Goal: Navigation & Orientation: Find specific page/section

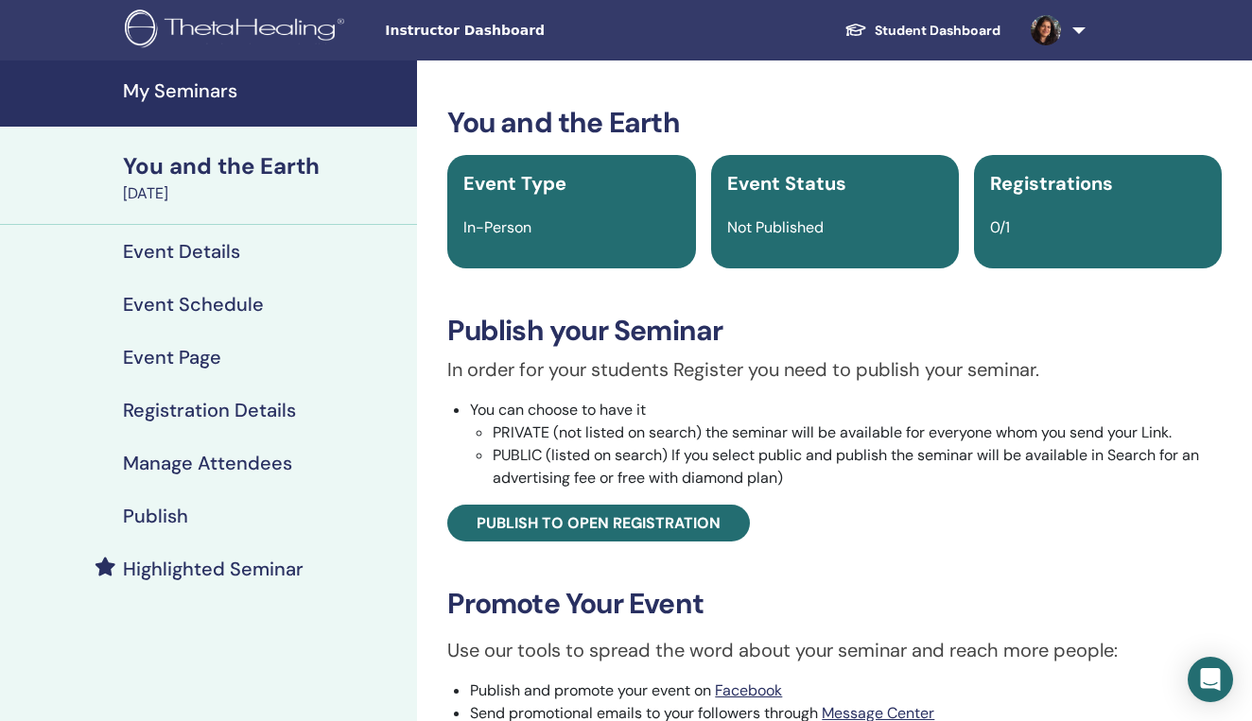
scroll to position [38, 0]
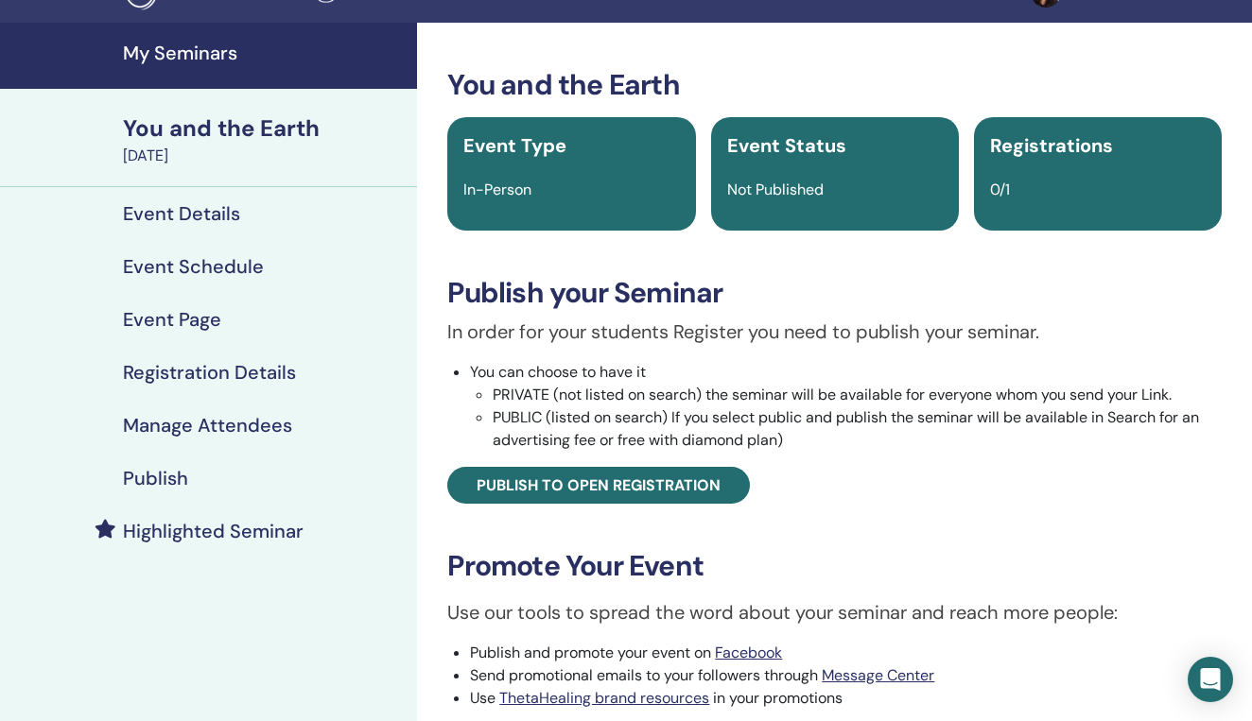
click at [199, 215] on h4 "Event Details" at bounding box center [181, 213] width 117 height 23
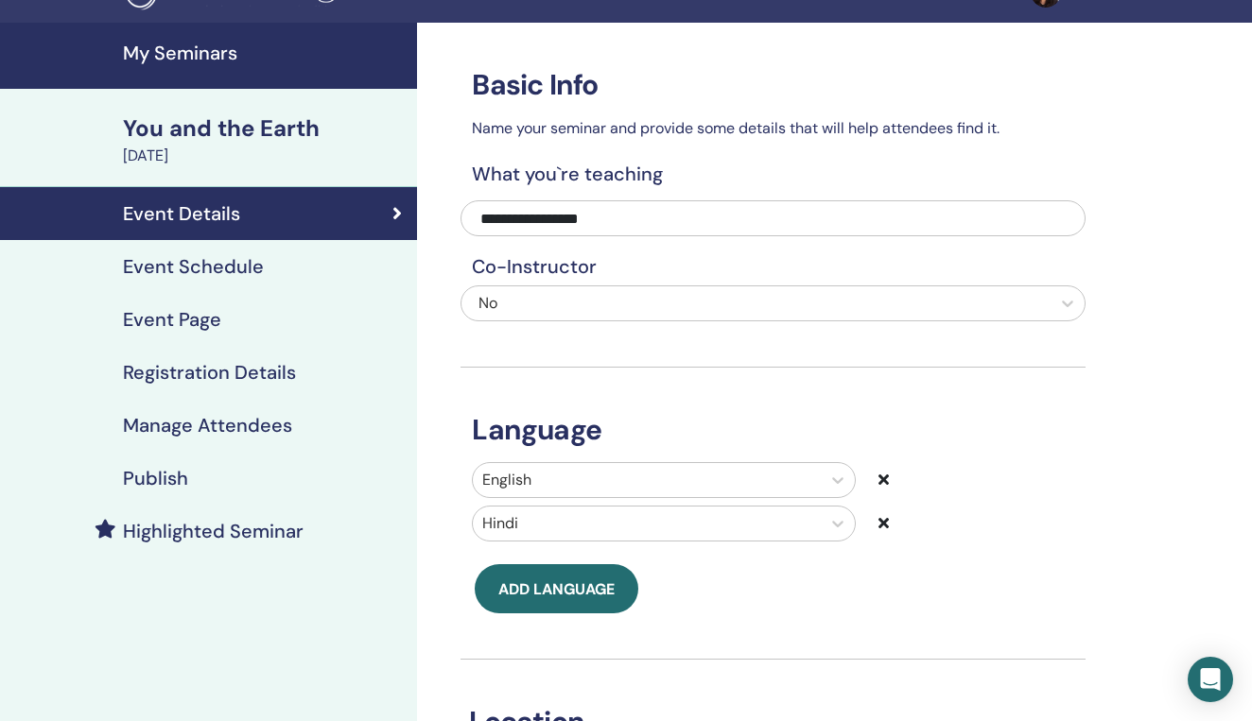
click at [198, 130] on div "You and the Earth" at bounding box center [264, 129] width 283 height 32
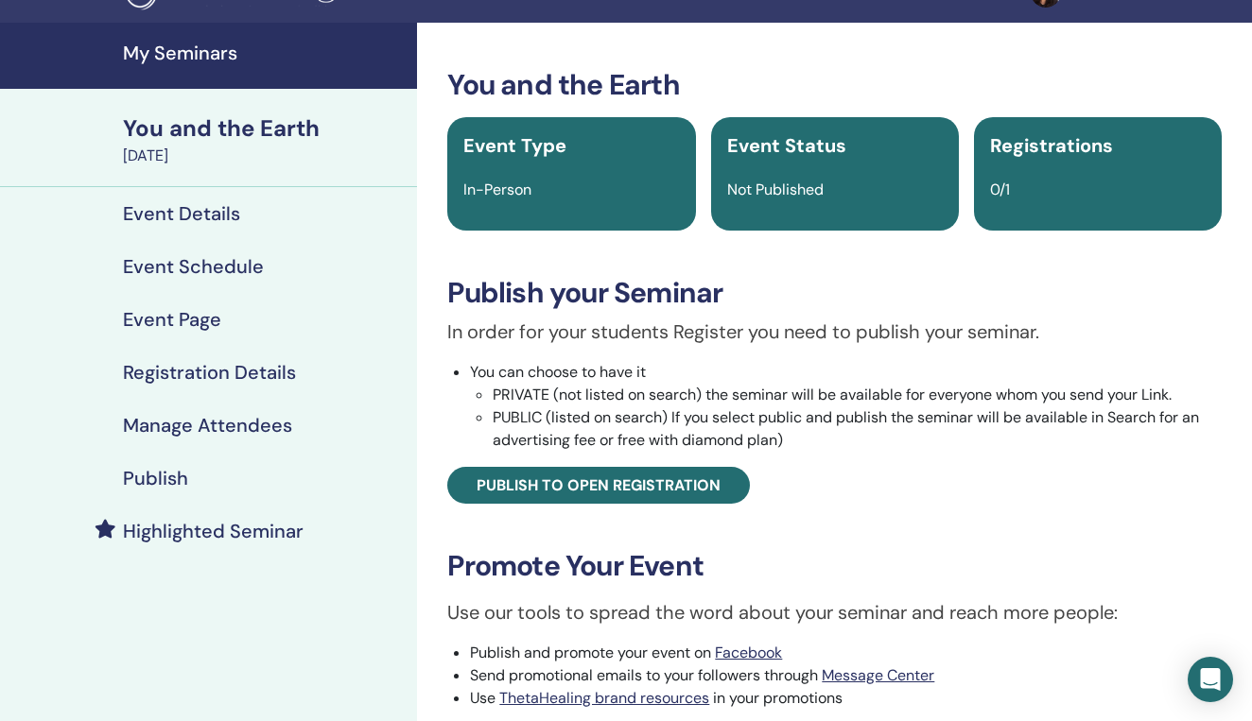
click at [265, 54] on h4 "My Seminars" at bounding box center [264, 53] width 283 height 23
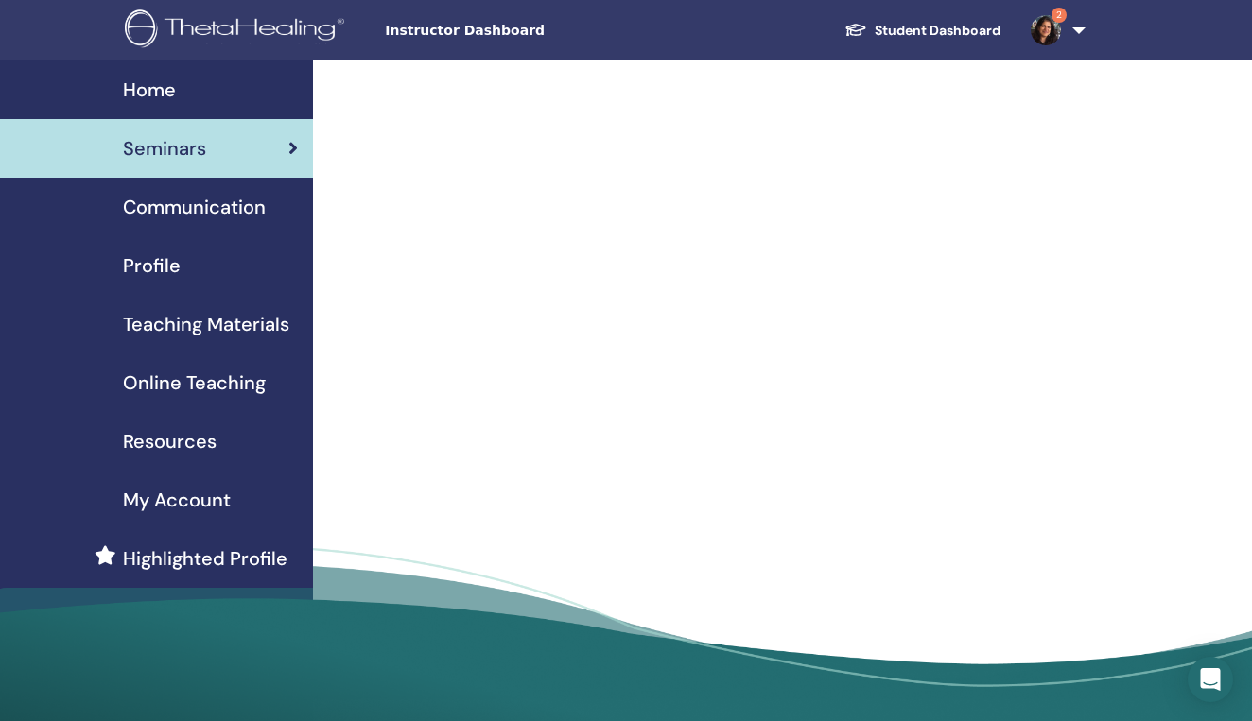
click at [185, 89] on div "Home" at bounding box center [156, 90] width 283 height 28
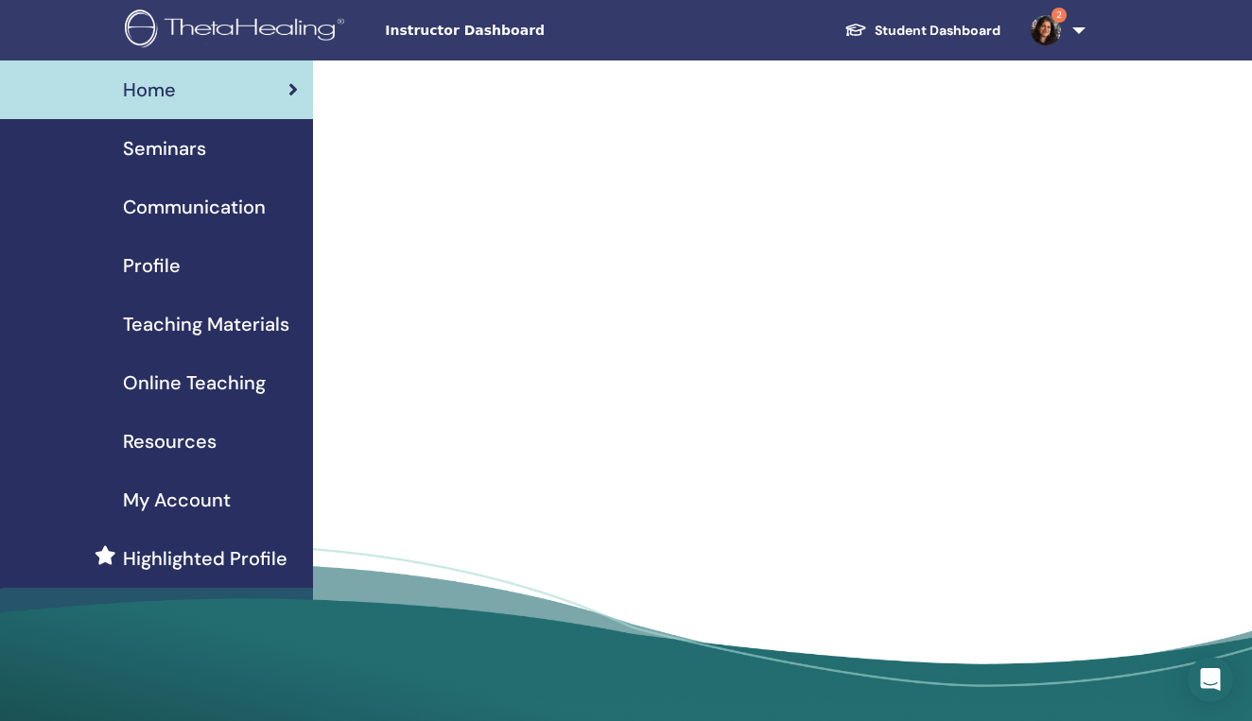
click at [183, 151] on span "Seminars" at bounding box center [164, 148] width 83 height 28
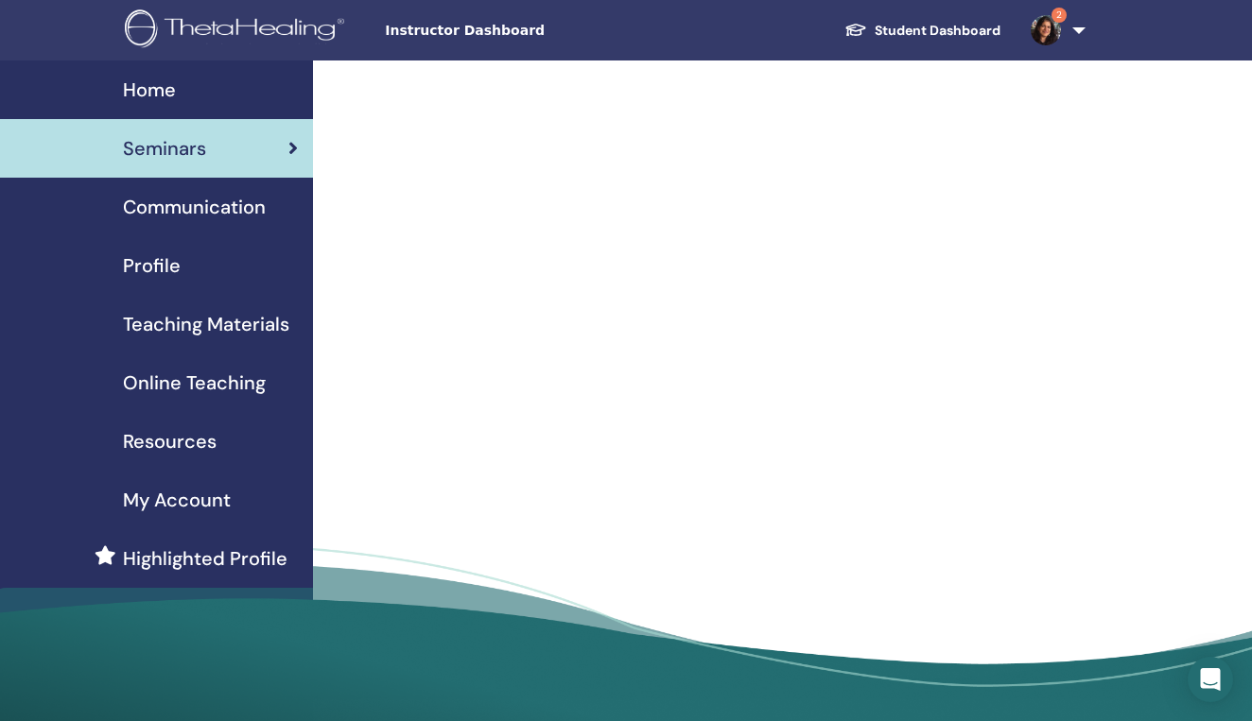
click at [176, 83] on div "Home" at bounding box center [156, 90] width 283 height 28
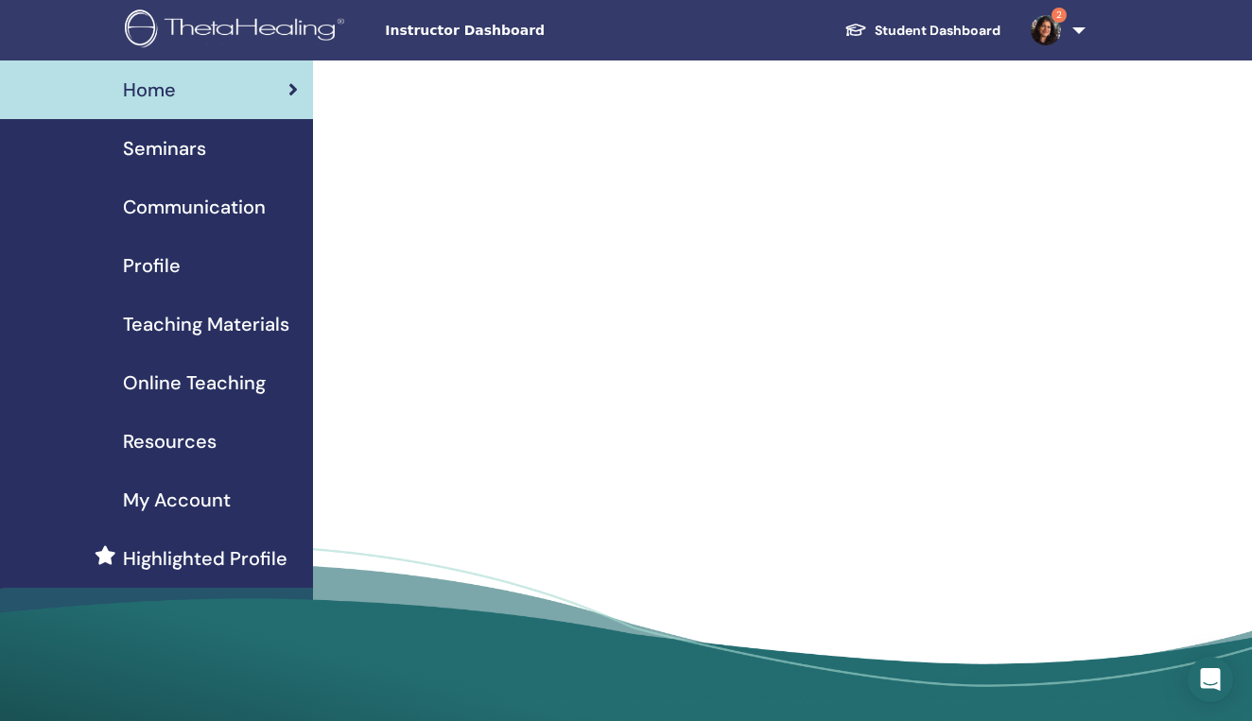
click at [463, 31] on span "Instructor Dashboard" at bounding box center [527, 31] width 284 height 20
click at [178, 86] on div "Home" at bounding box center [156, 90] width 283 height 28
click at [464, 37] on span "Instructor Dashboard" at bounding box center [527, 31] width 284 height 20
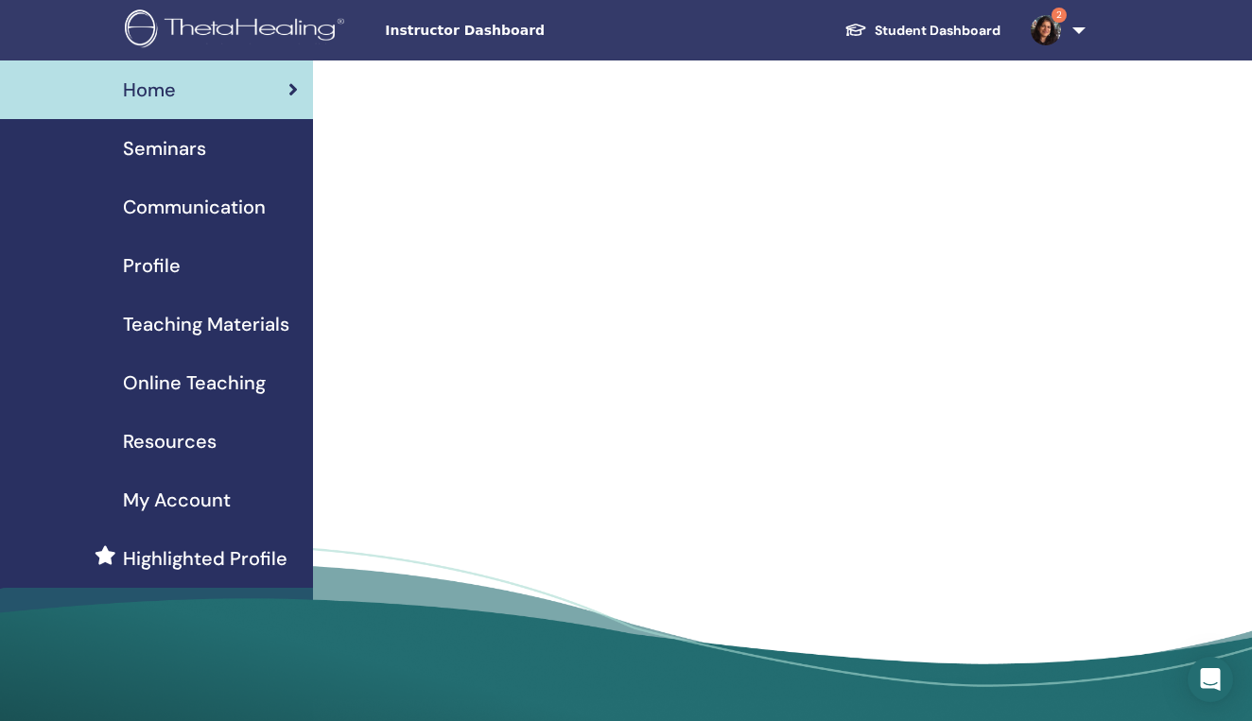
click at [183, 148] on span "Seminars" at bounding box center [164, 148] width 83 height 28
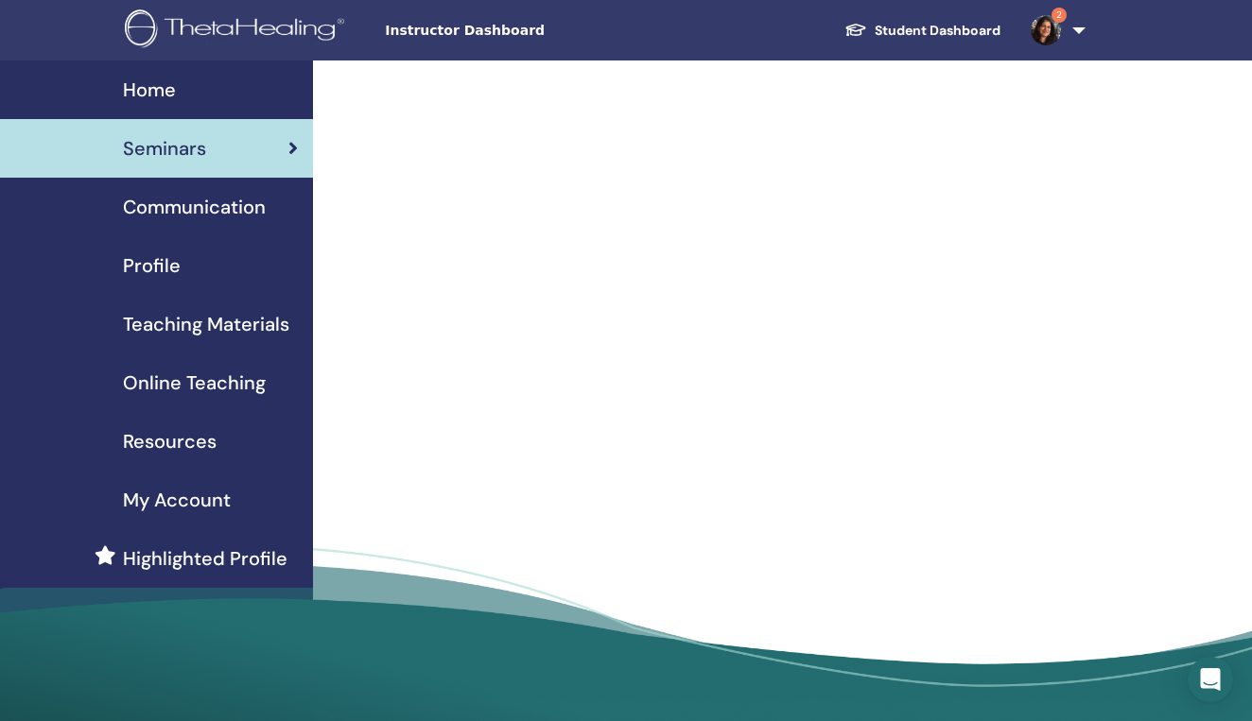
click at [1075, 28] on link "2" at bounding box center [1054, 30] width 78 height 61
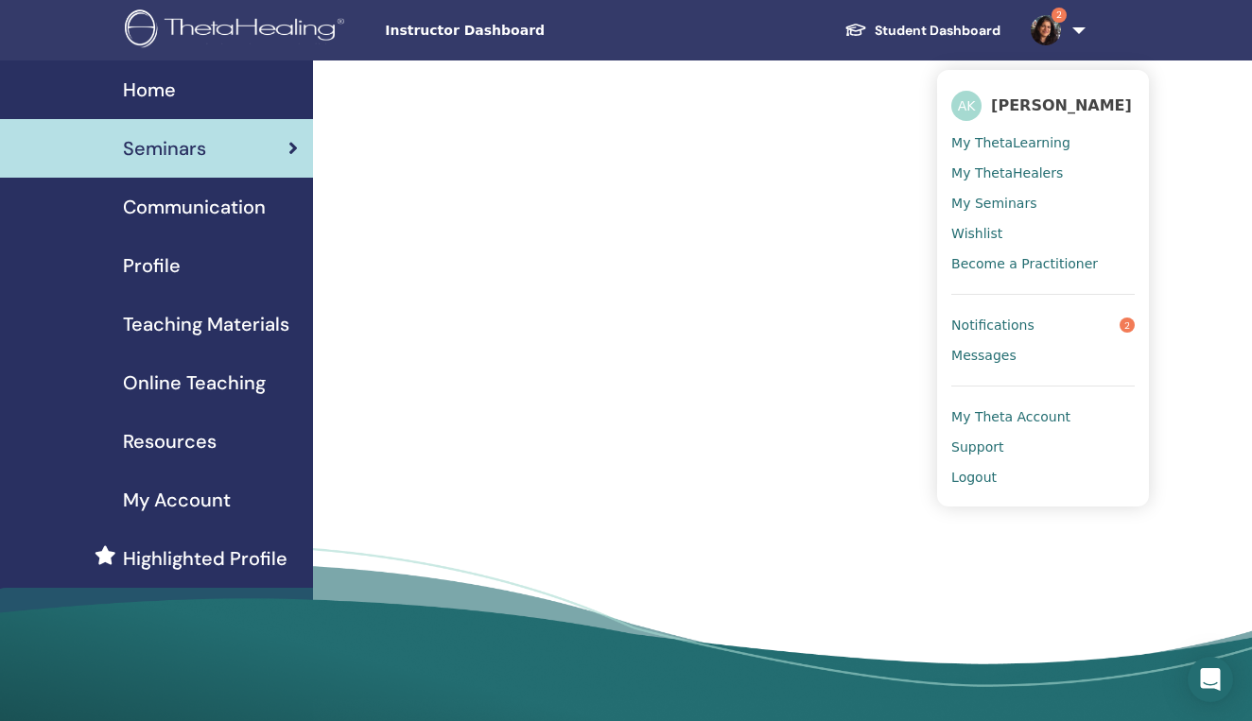
click at [997, 171] on span "My ThetaHealers" at bounding box center [1007, 173] width 112 height 17
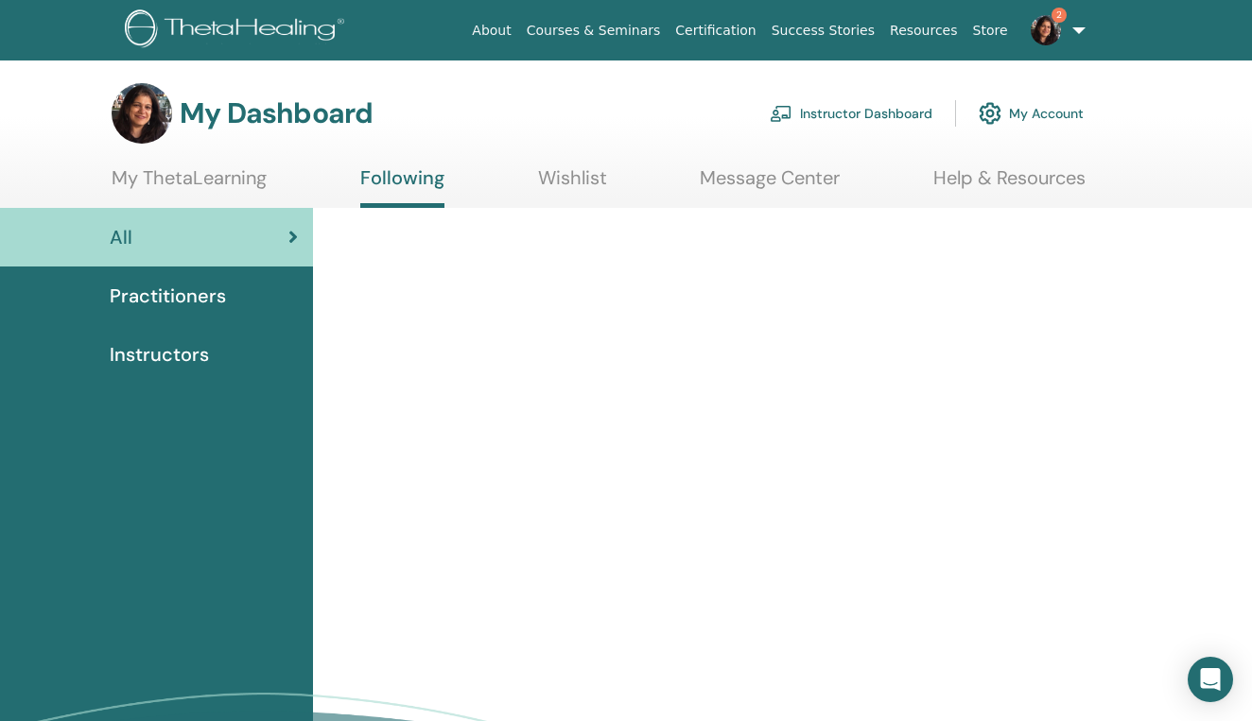
click at [848, 117] on link "Instructor Dashboard" at bounding box center [851, 114] width 163 height 42
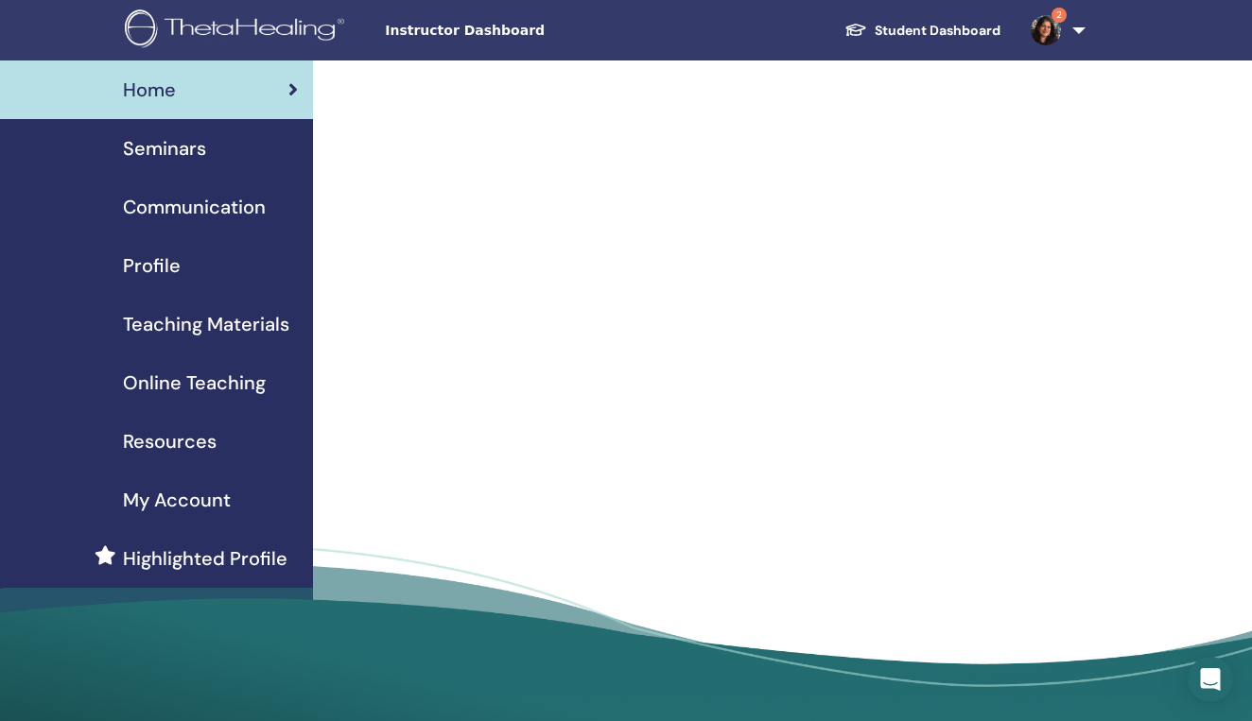
click at [163, 152] on span "Seminars" at bounding box center [164, 148] width 83 height 28
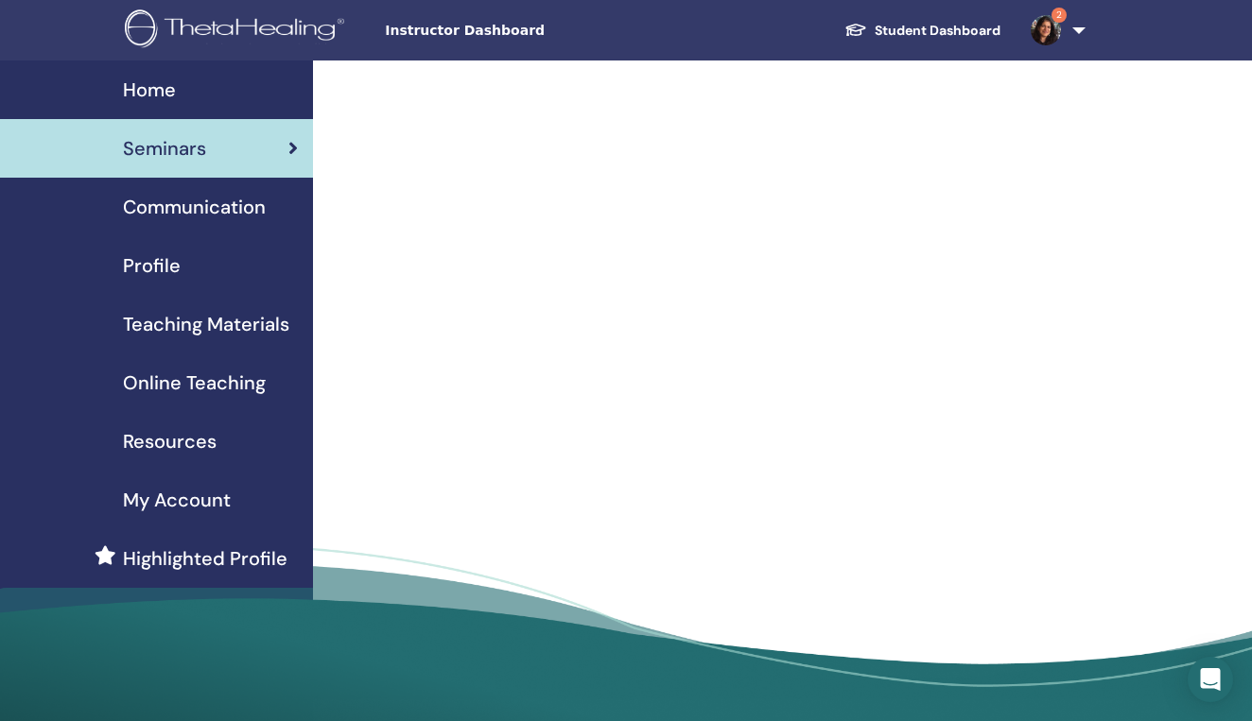
click at [176, 208] on span "Communication" at bounding box center [194, 207] width 143 height 28
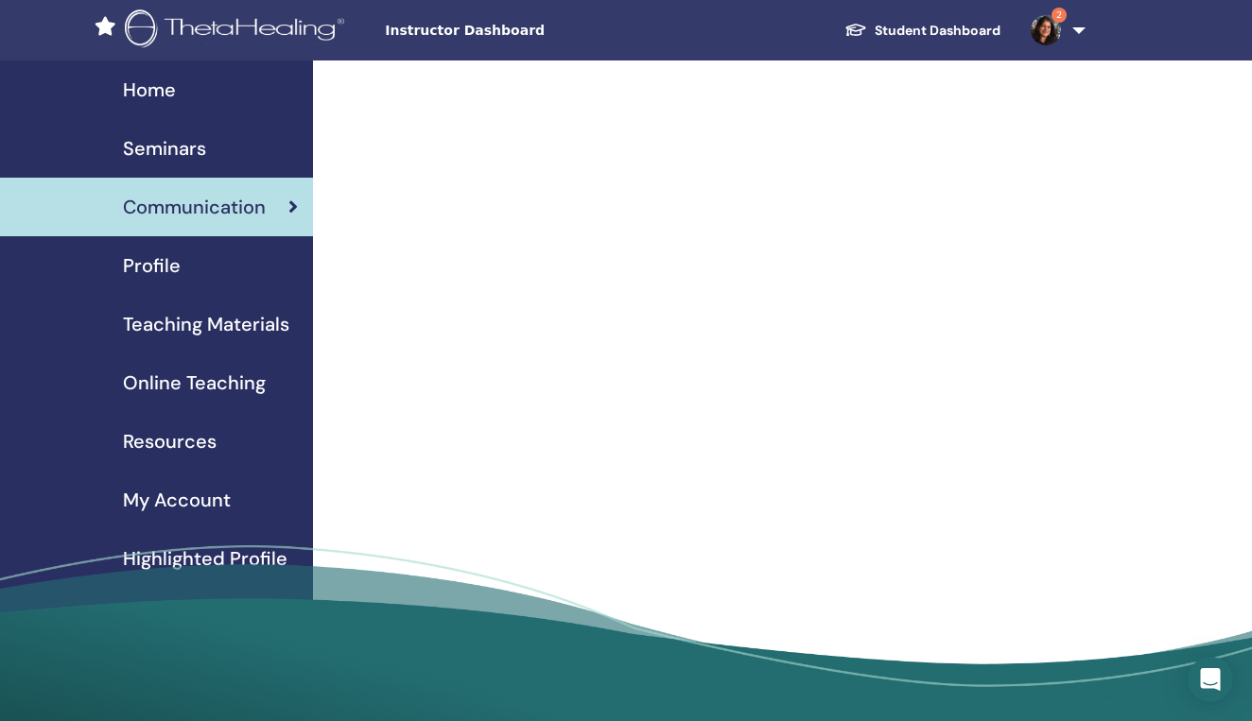
click at [165, 263] on span "Profile" at bounding box center [152, 266] width 58 height 28
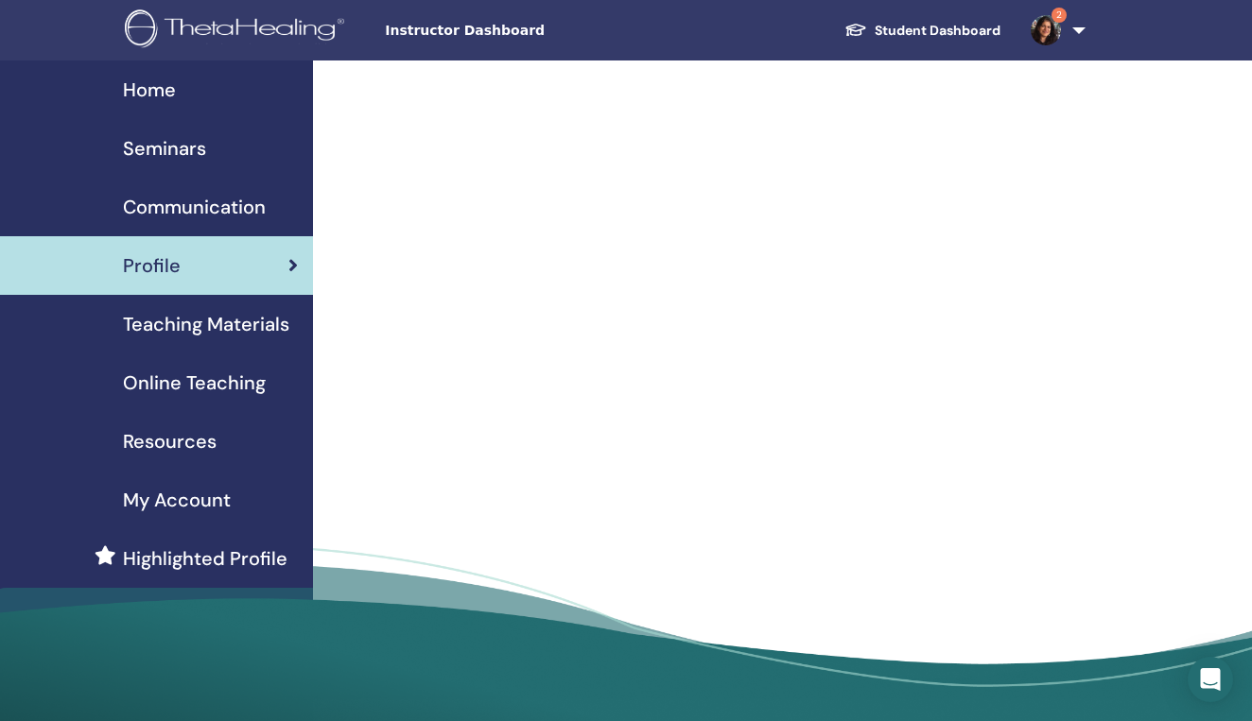
click at [161, 95] on span "Home" at bounding box center [149, 90] width 53 height 28
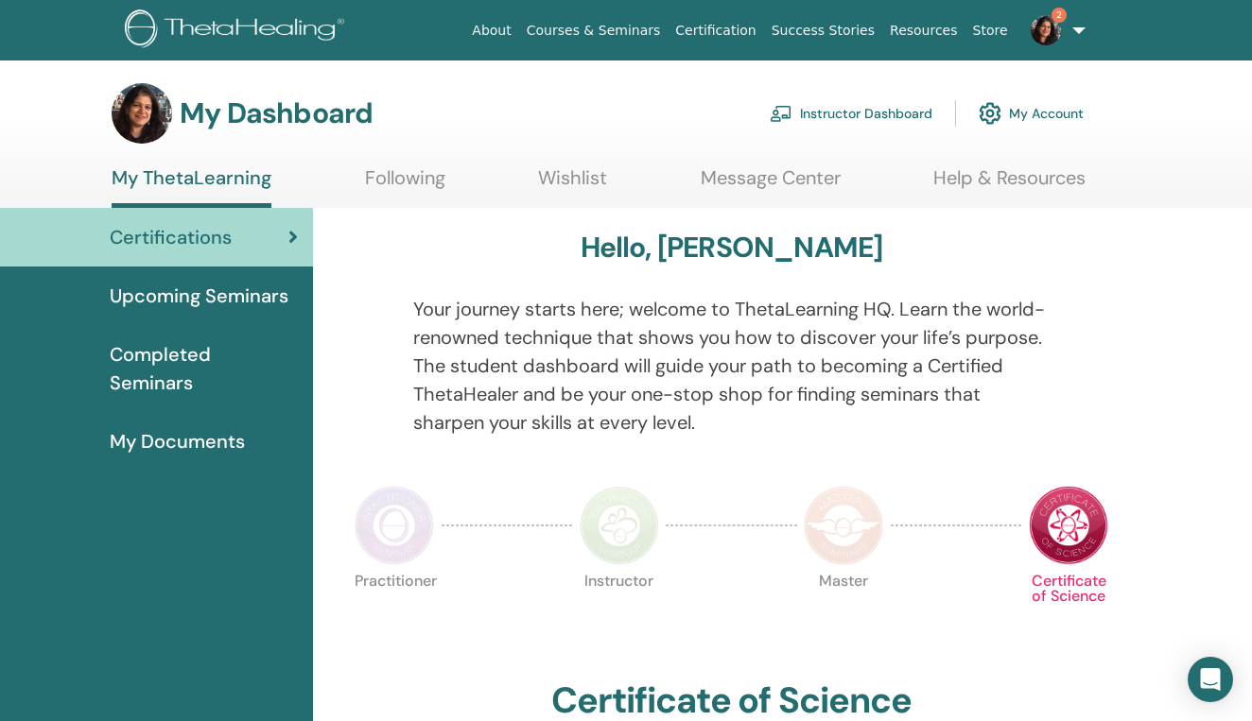
click at [859, 113] on link "Instructor Dashboard" at bounding box center [851, 114] width 163 height 42
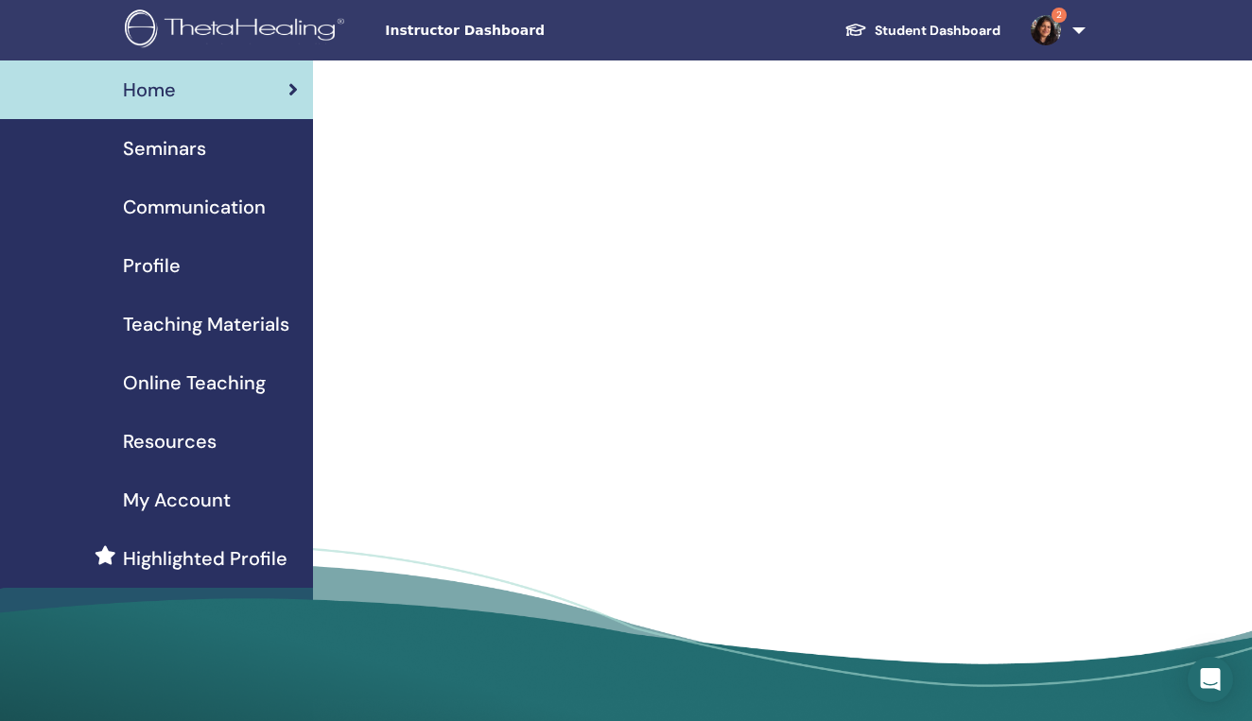
click at [199, 147] on span "Seminars" at bounding box center [164, 148] width 83 height 28
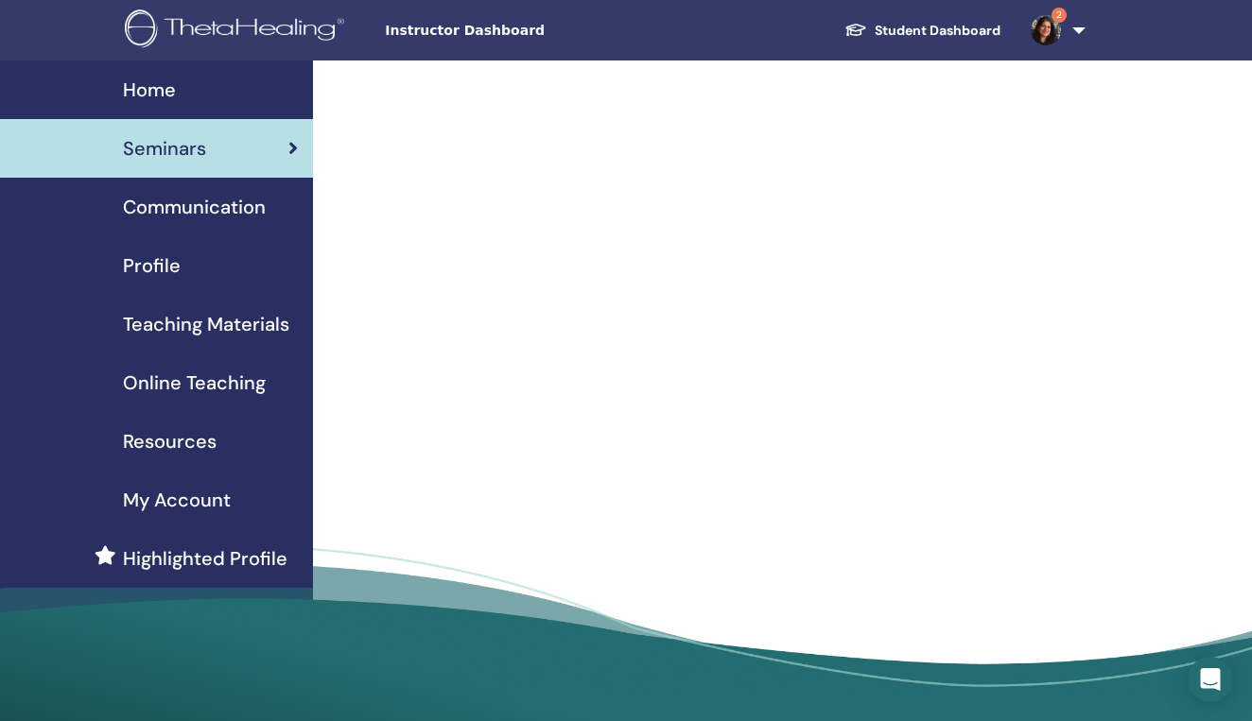
click at [169, 94] on span "Home" at bounding box center [149, 90] width 53 height 28
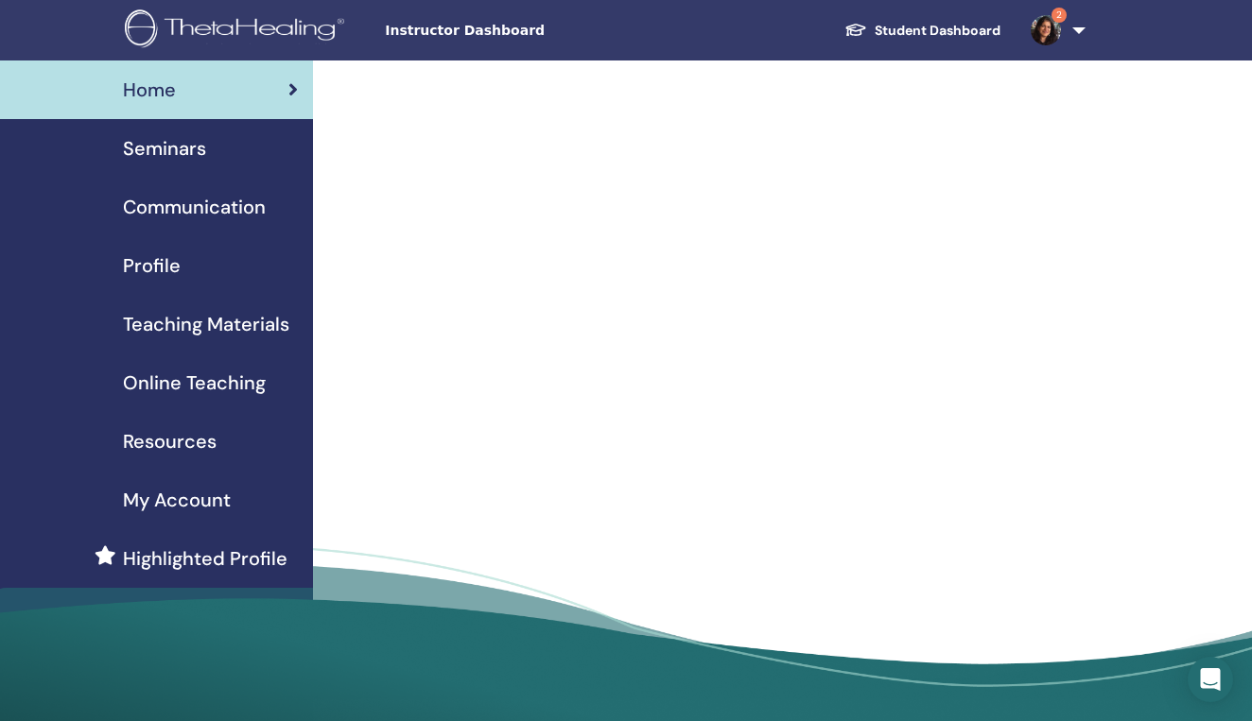
click at [1083, 30] on link "2" at bounding box center [1054, 30] width 78 height 61
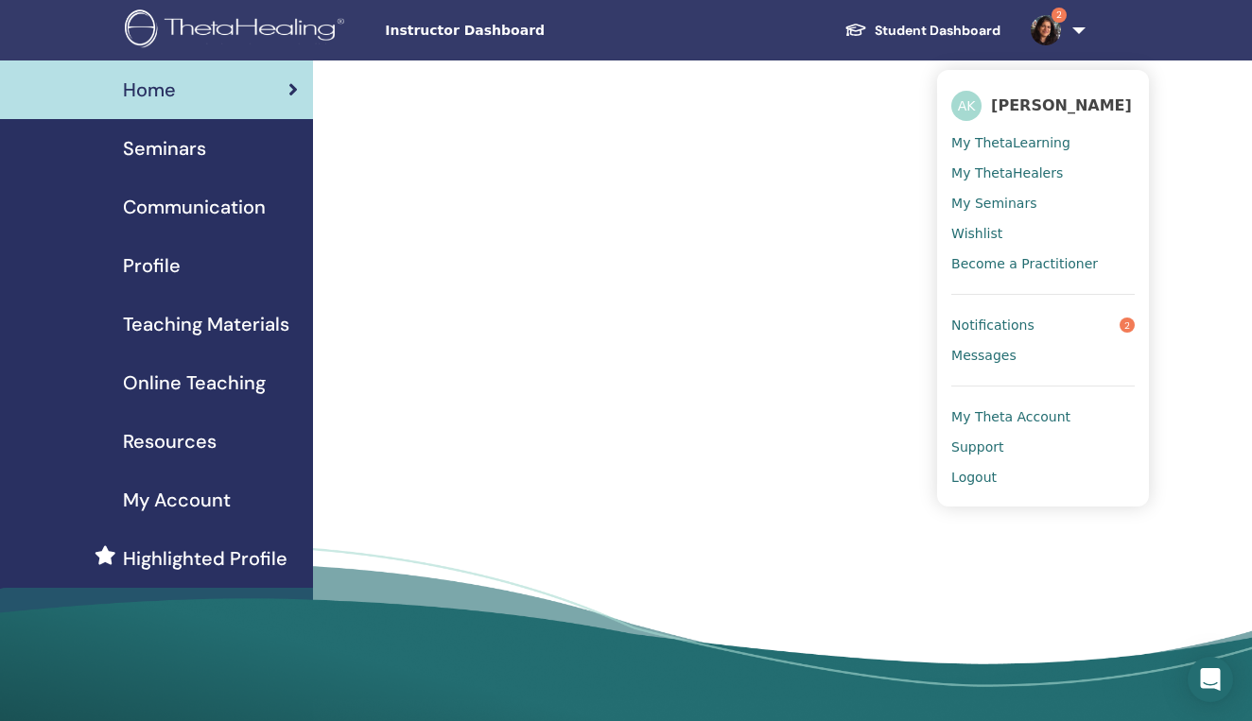
click at [1026, 332] on link "Notifications 2" at bounding box center [1042, 325] width 183 height 30
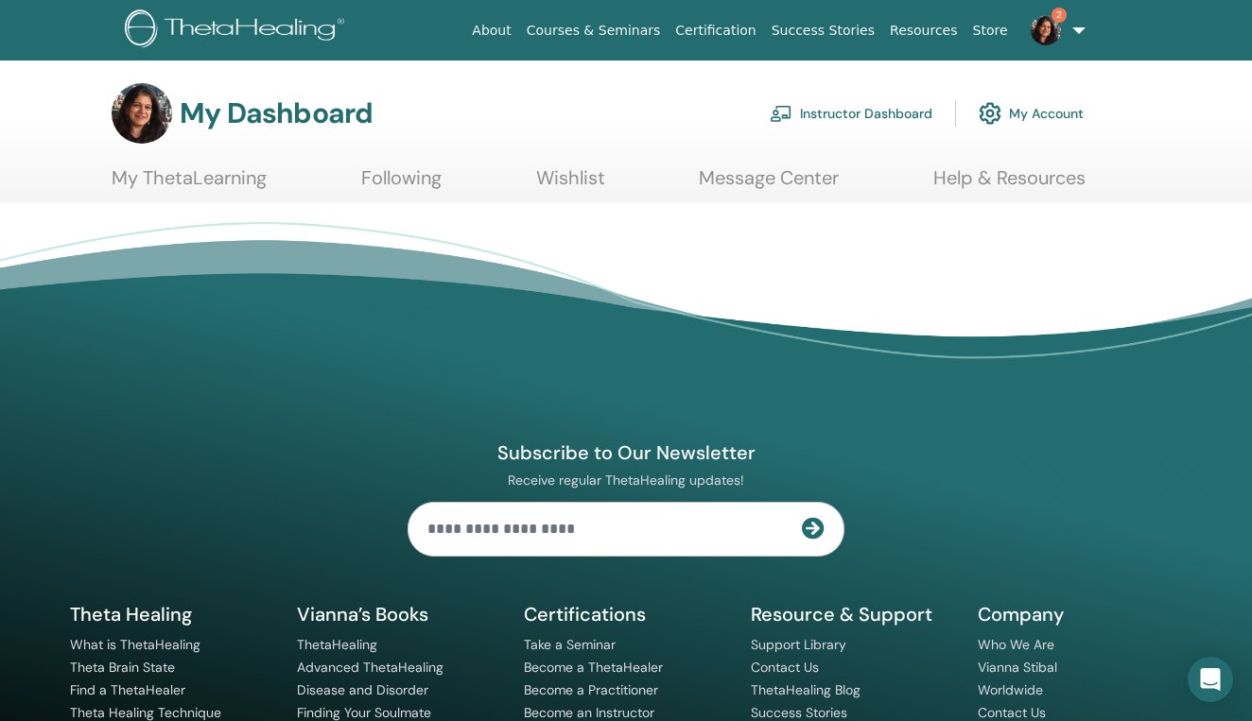
click at [165, 180] on link "My ThetaLearning" at bounding box center [189, 184] width 155 height 37
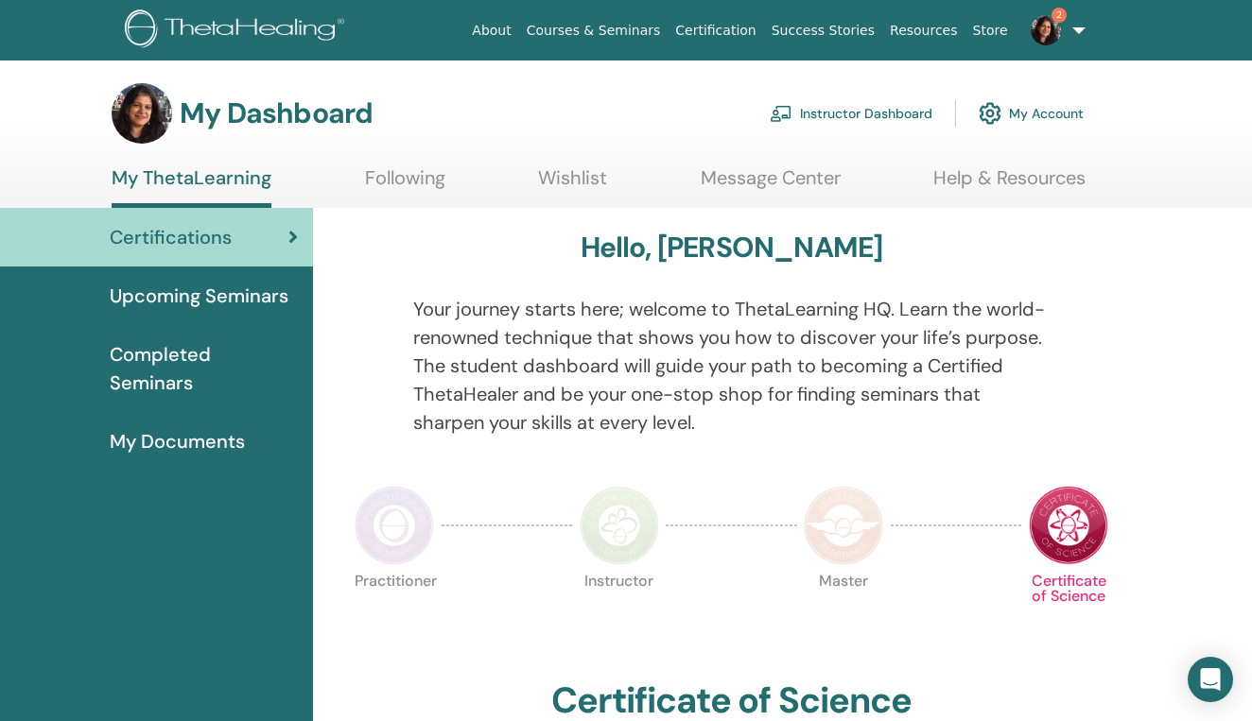
click at [865, 111] on link "Instructor Dashboard" at bounding box center [851, 114] width 163 height 42
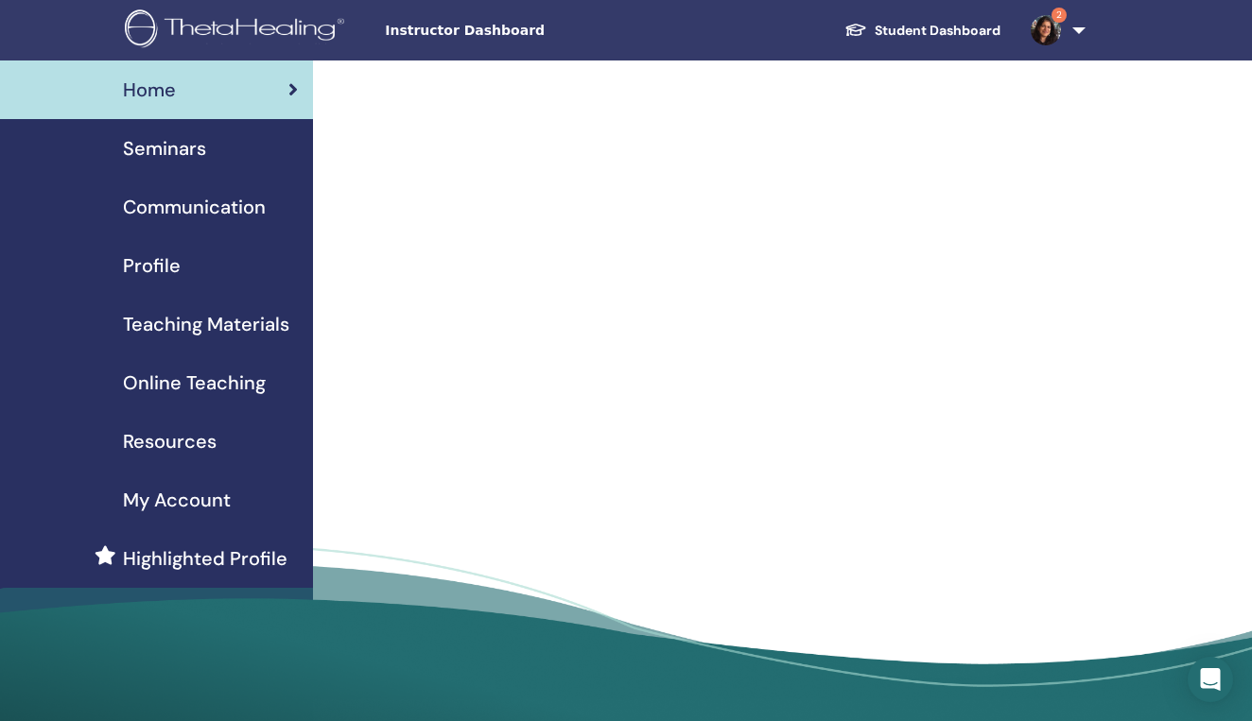
click at [187, 152] on span "Seminars" at bounding box center [164, 148] width 83 height 28
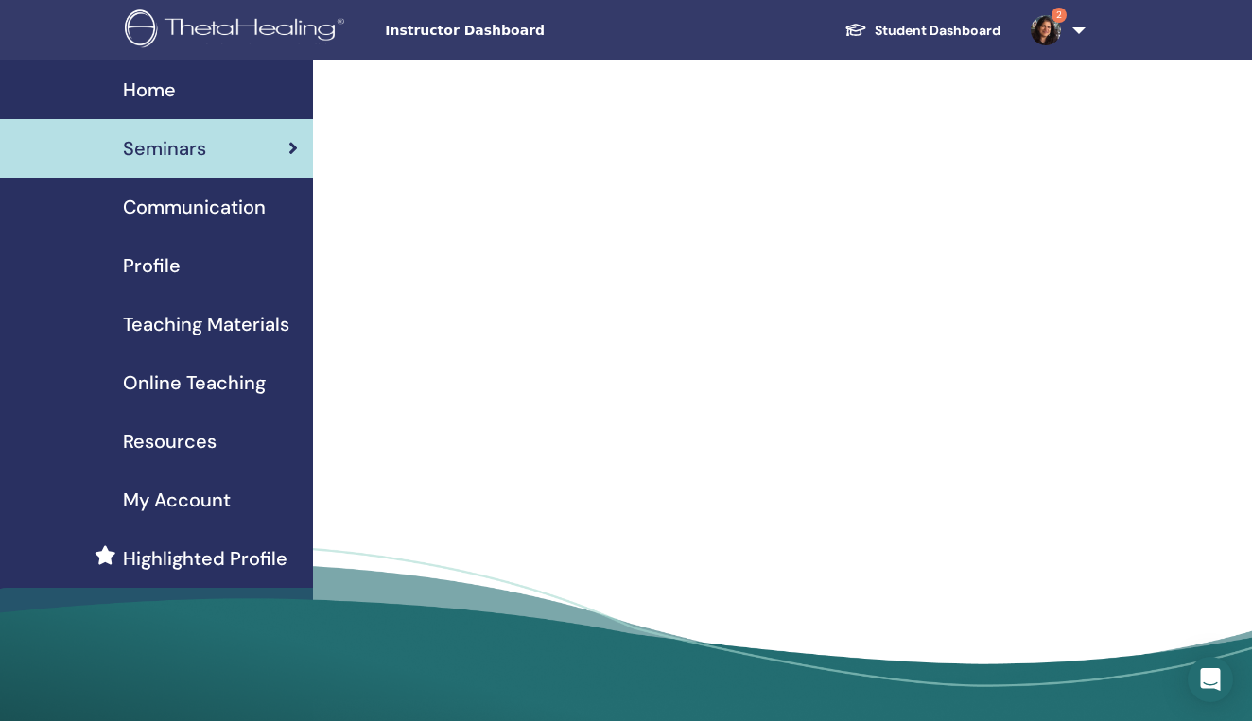
click at [163, 209] on span "Communication" at bounding box center [194, 207] width 143 height 28
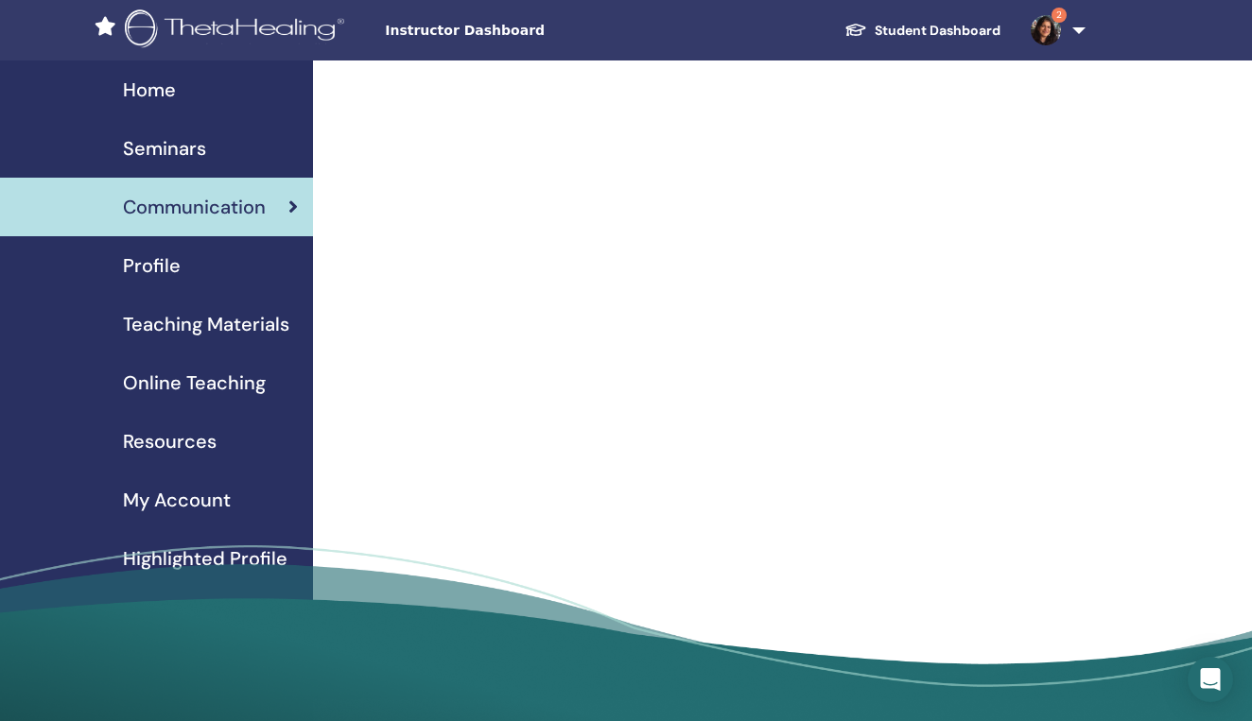
click at [160, 269] on span "Profile" at bounding box center [152, 266] width 58 height 28
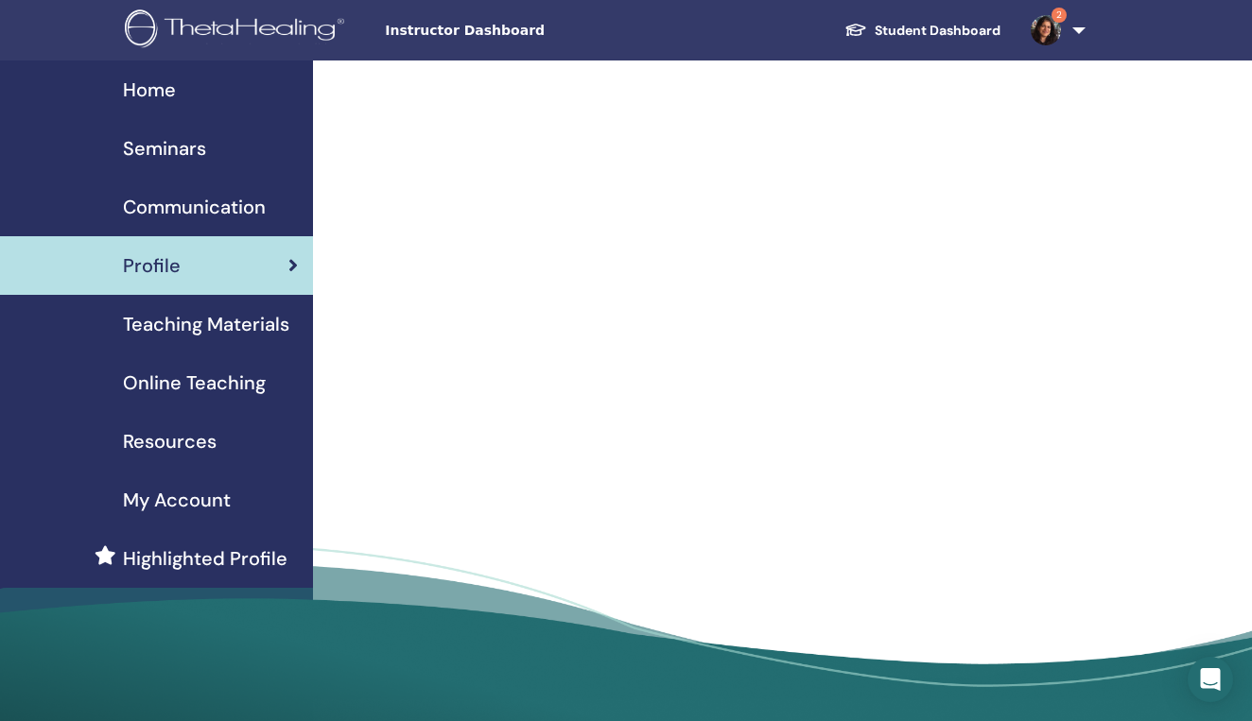
click at [147, 330] on span "Teaching Materials" at bounding box center [206, 324] width 166 height 28
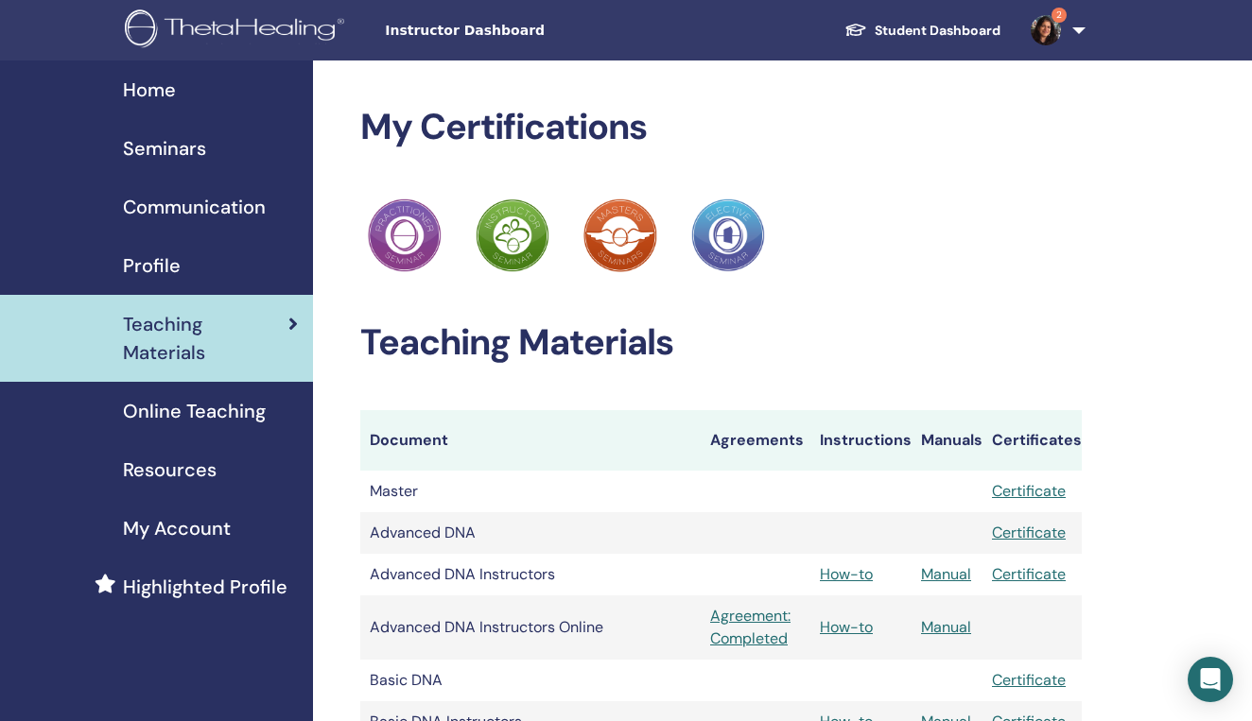
click at [180, 148] on span "Seminars" at bounding box center [164, 148] width 83 height 28
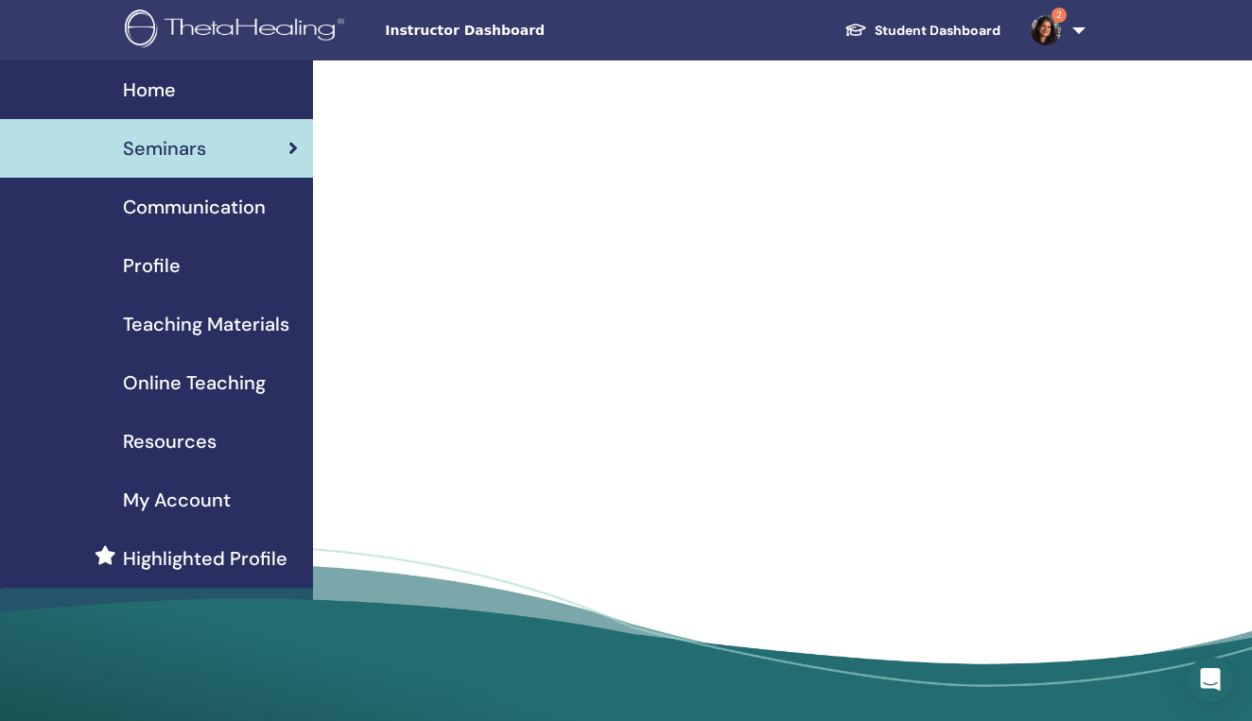
click at [178, 92] on div "Home" at bounding box center [156, 90] width 283 height 28
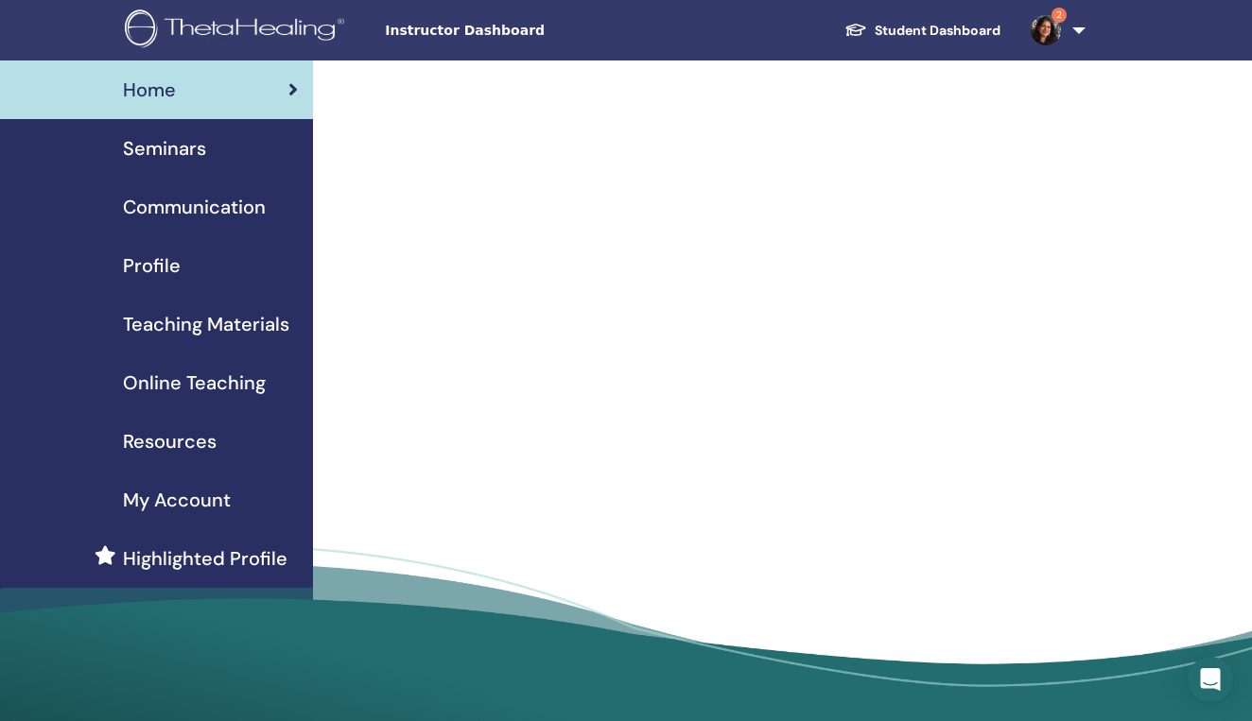
click at [154, 150] on span "Seminars" at bounding box center [164, 148] width 83 height 28
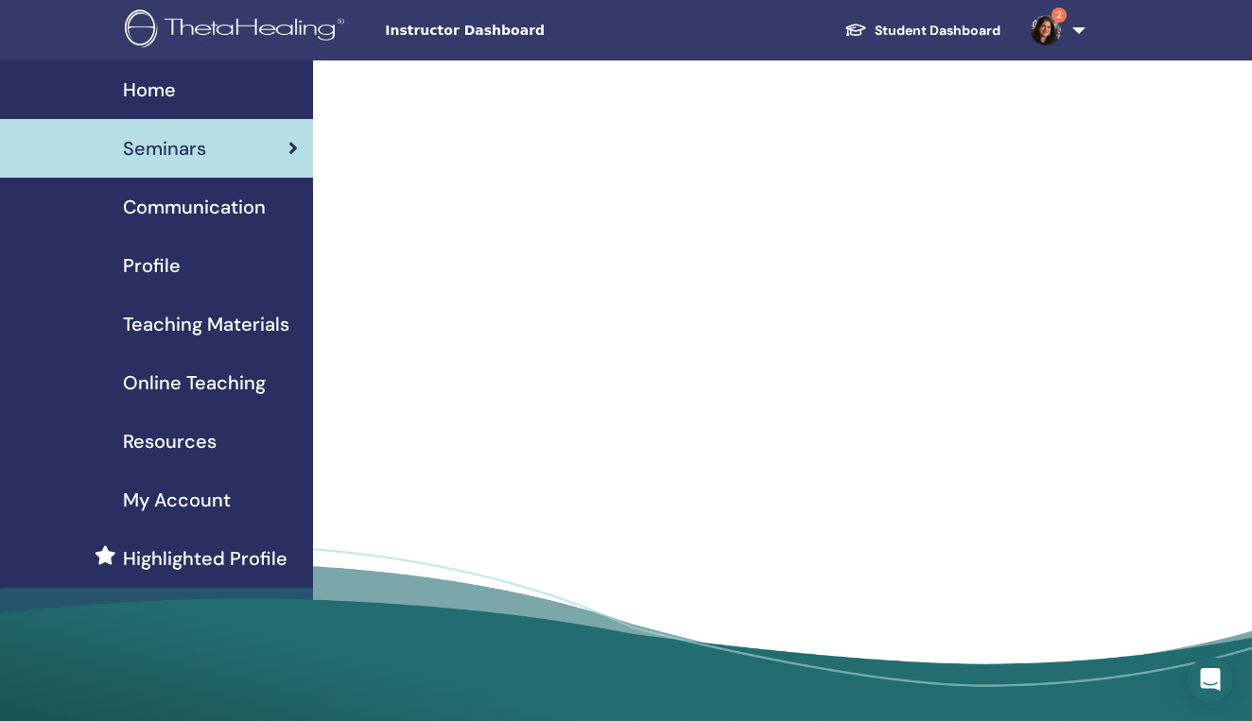
click at [185, 206] on span "Communication" at bounding box center [194, 207] width 143 height 28
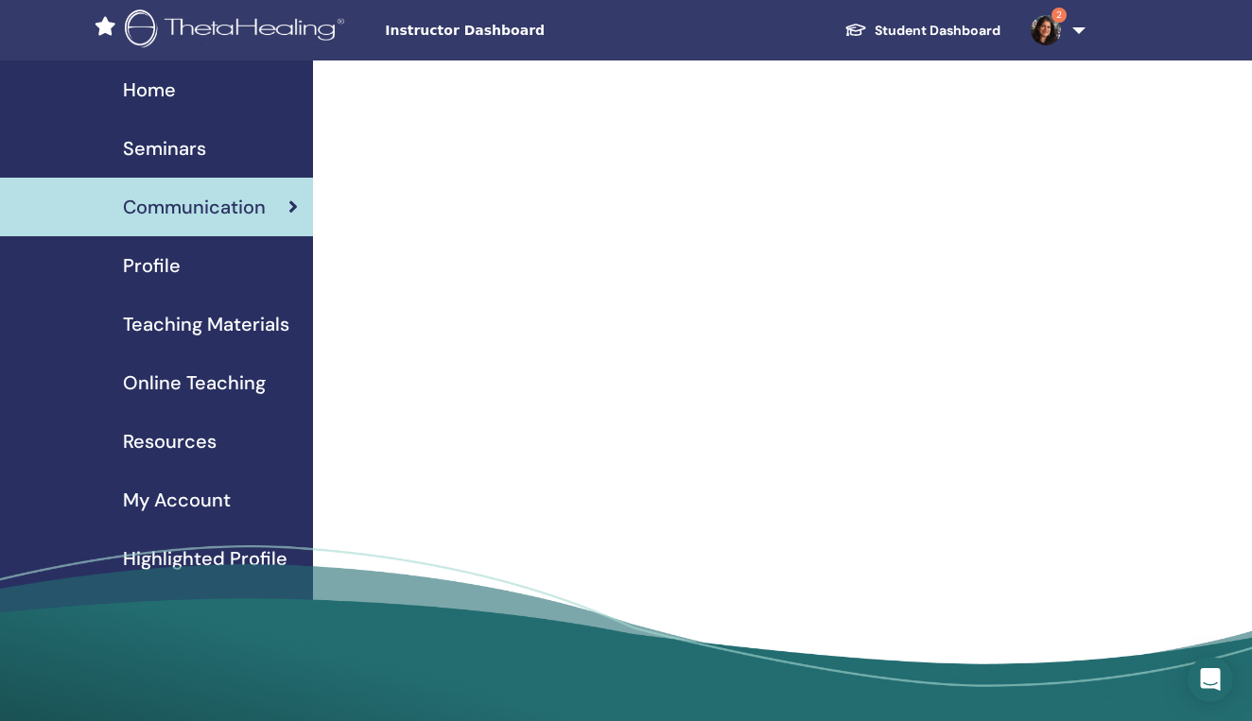
click at [159, 83] on span "Home" at bounding box center [149, 90] width 53 height 28
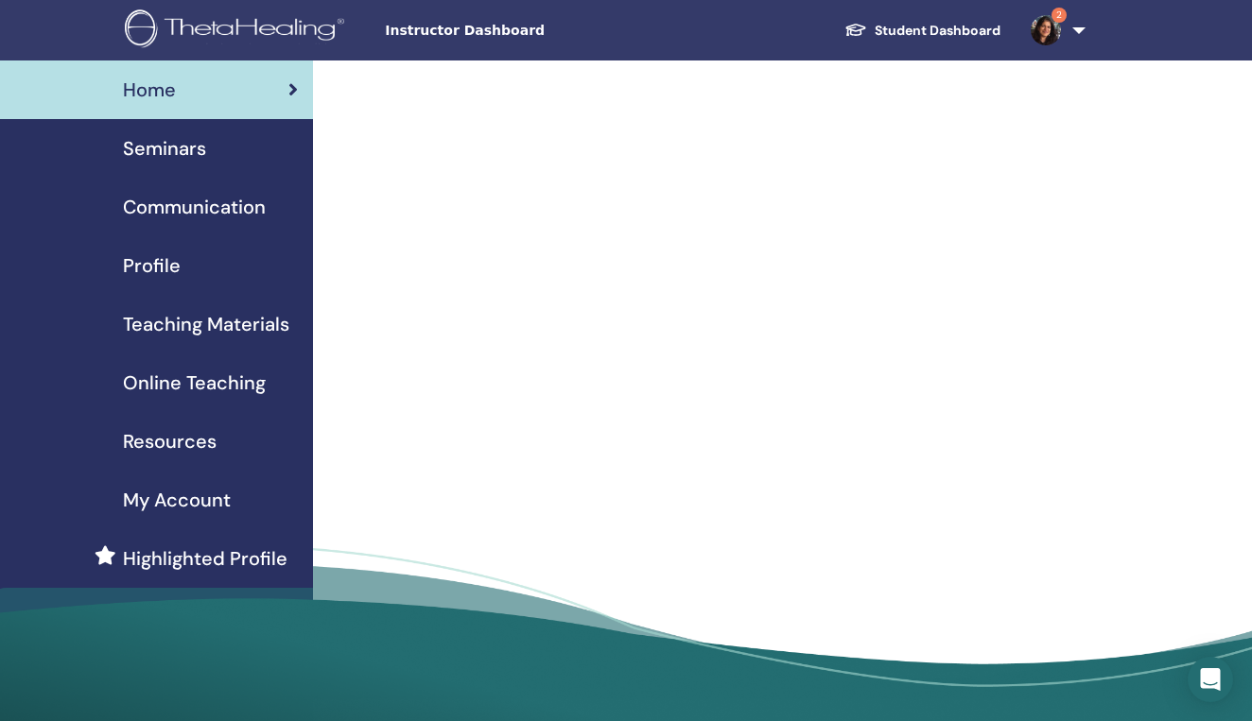
click at [1081, 26] on link "2" at bounding box center [1054, 30] width 78 height 61
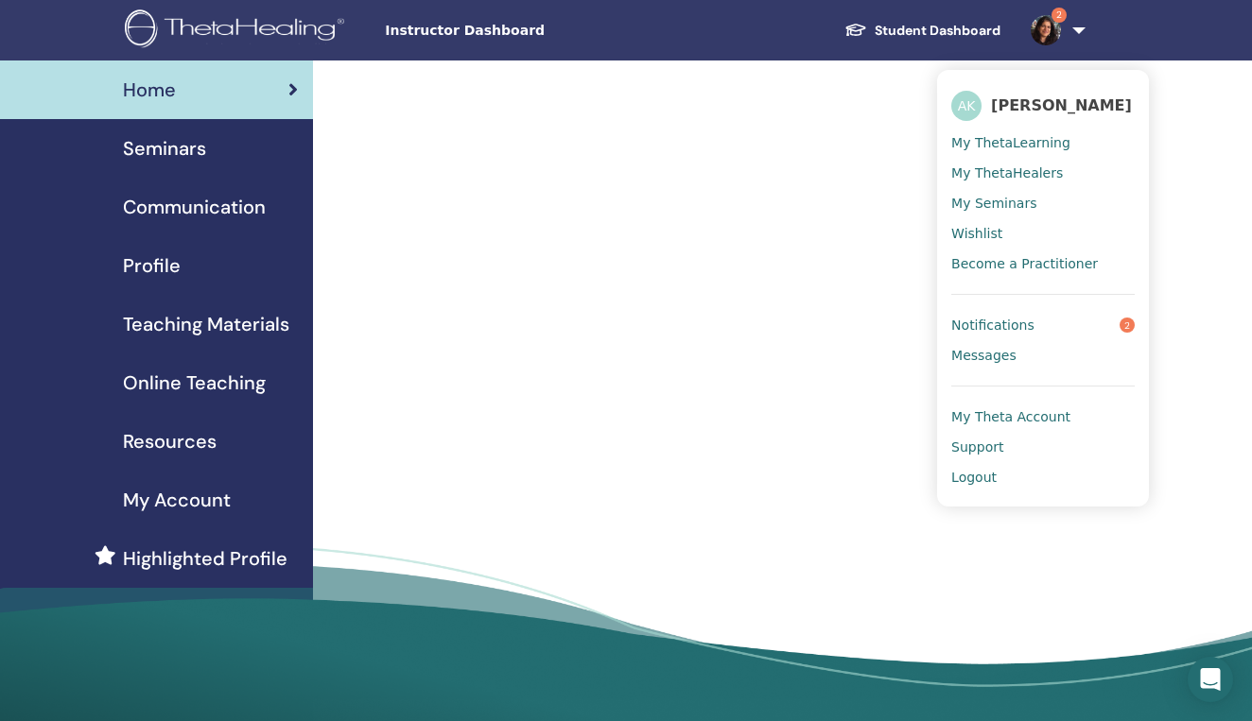
click at [989, 323] on span "Notifications" at bounding box center [992, 325] width 83 height 17
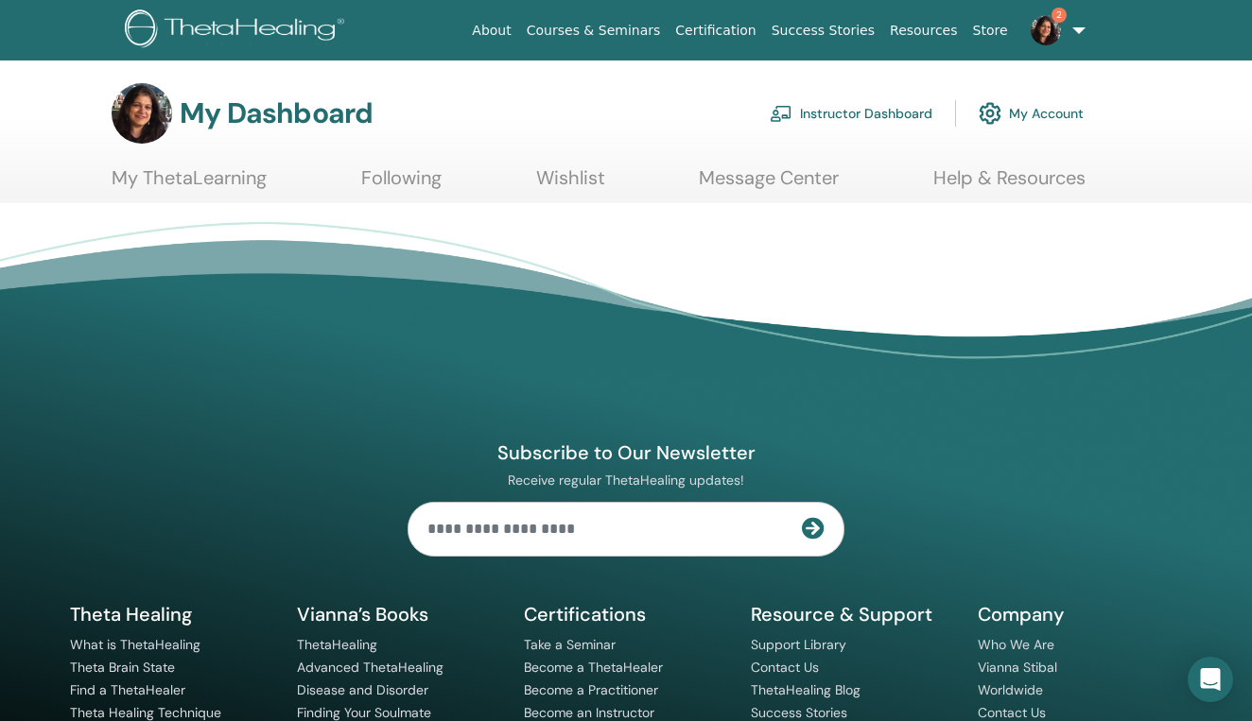
click at [1044, 113] on link "My Account" at bounding box center [1031, 114] width 105 height 42
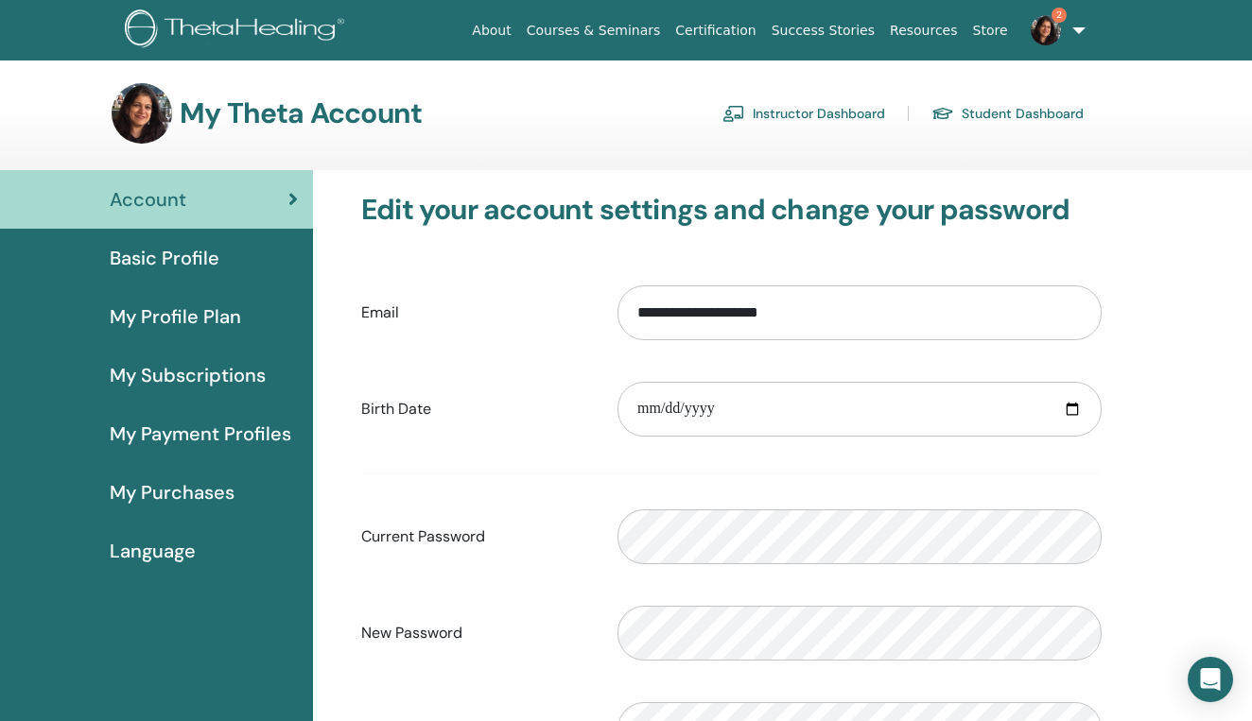
click at [794, 112] on link "Instructor Dashboard" at bounding box center [803, 113] width 163 height 30
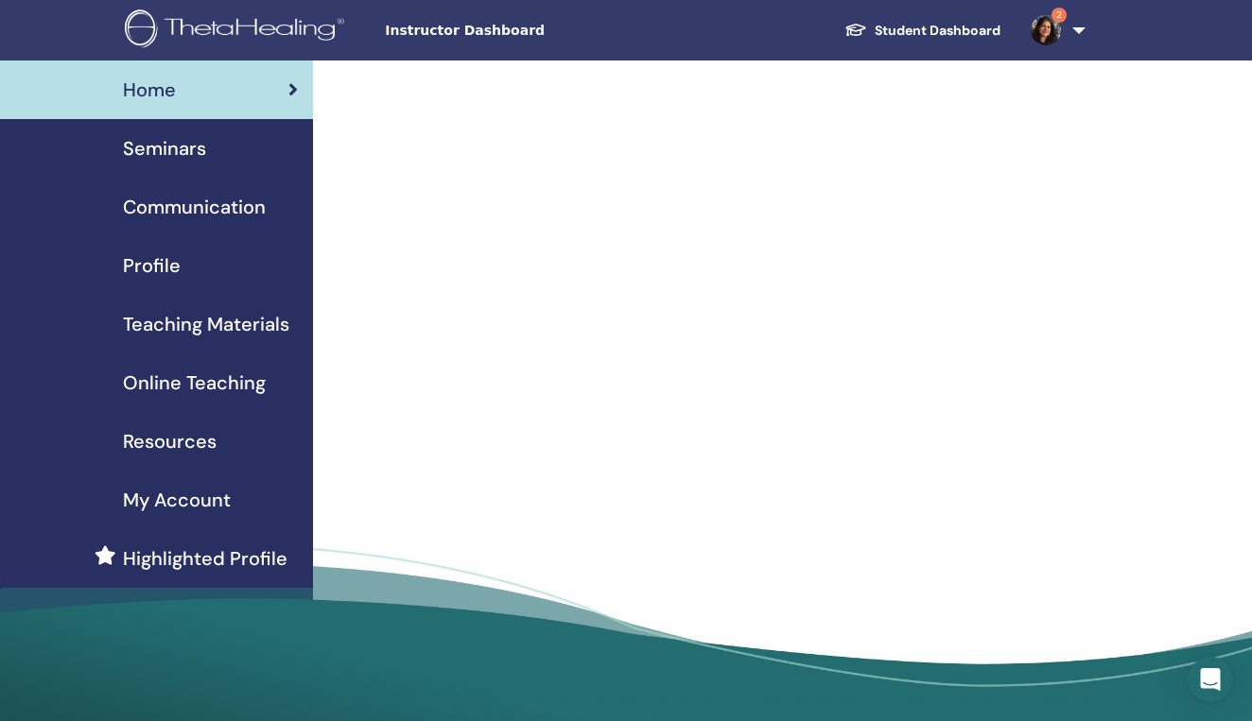
click at [178, 153] on span "Seminars" at bounding box center [164, 148] width 83 height 28
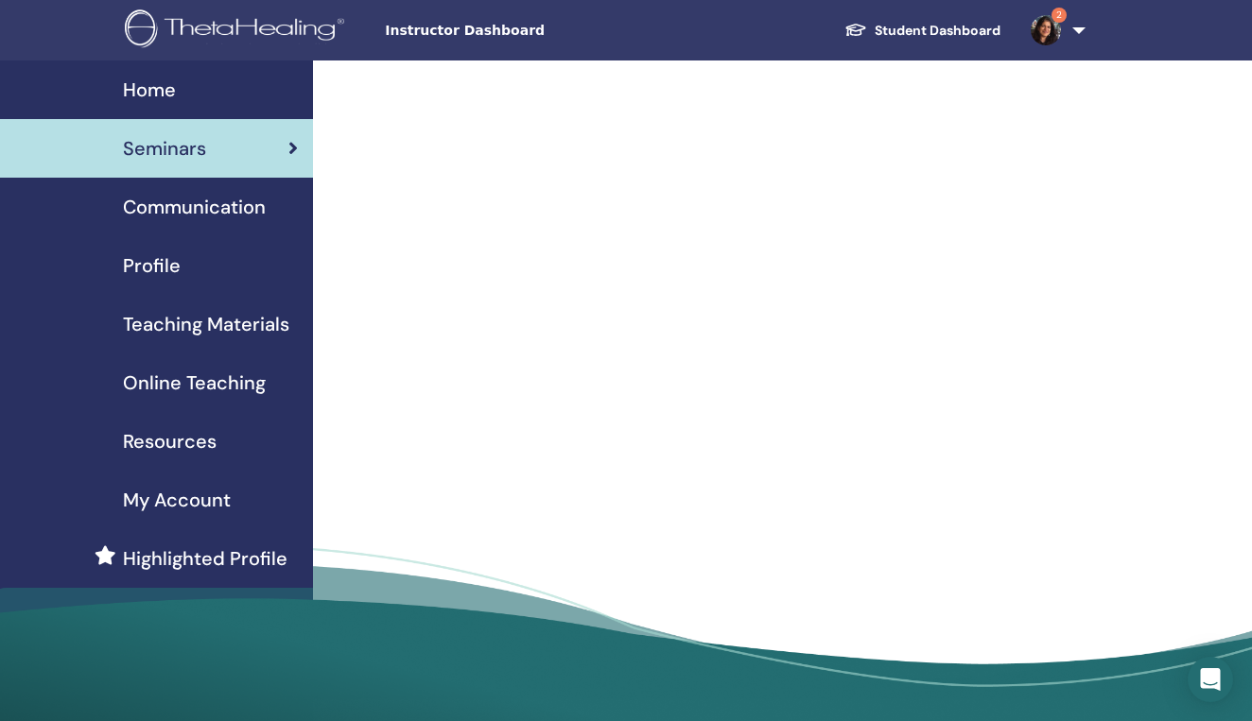
click at [152, 86] on span "Home" at bounding box center [149, 90] width 53 height 28
